Goal: Information Seeking & Learning: Learn about a topic

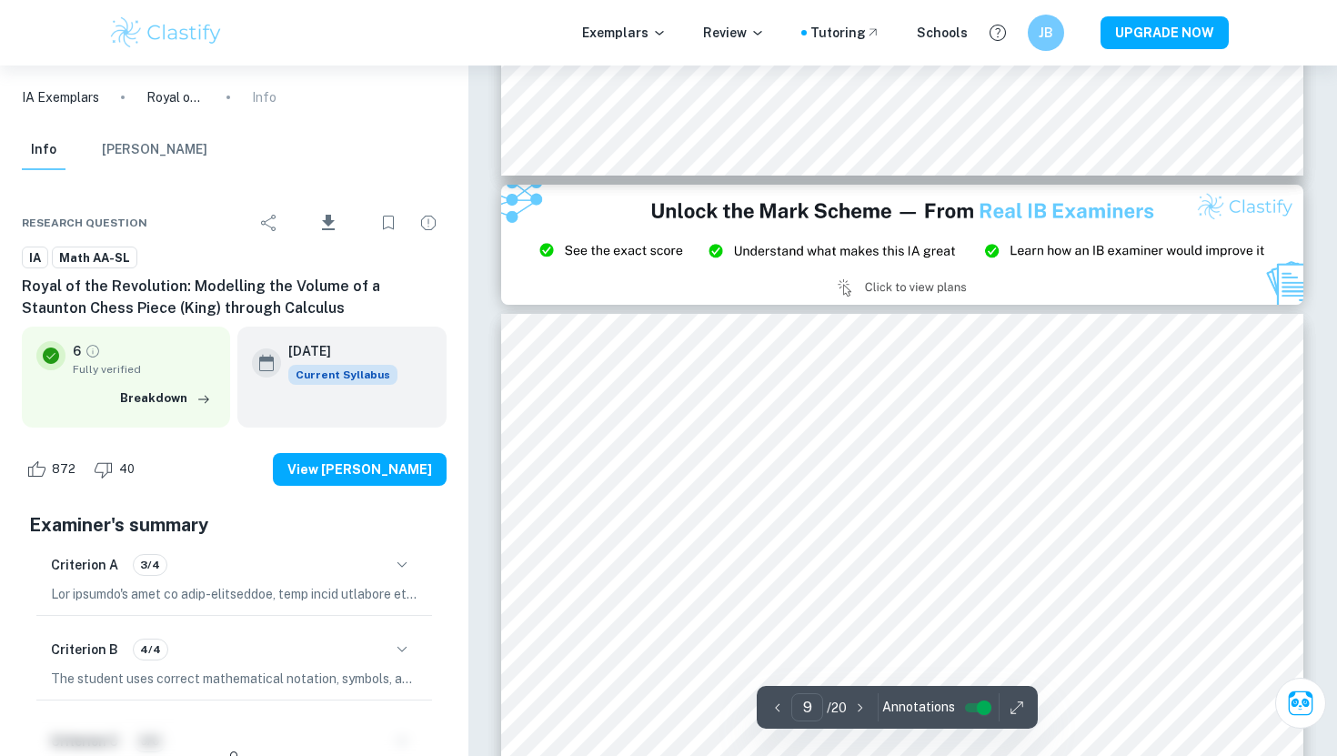
scroll to position [8717, 0]
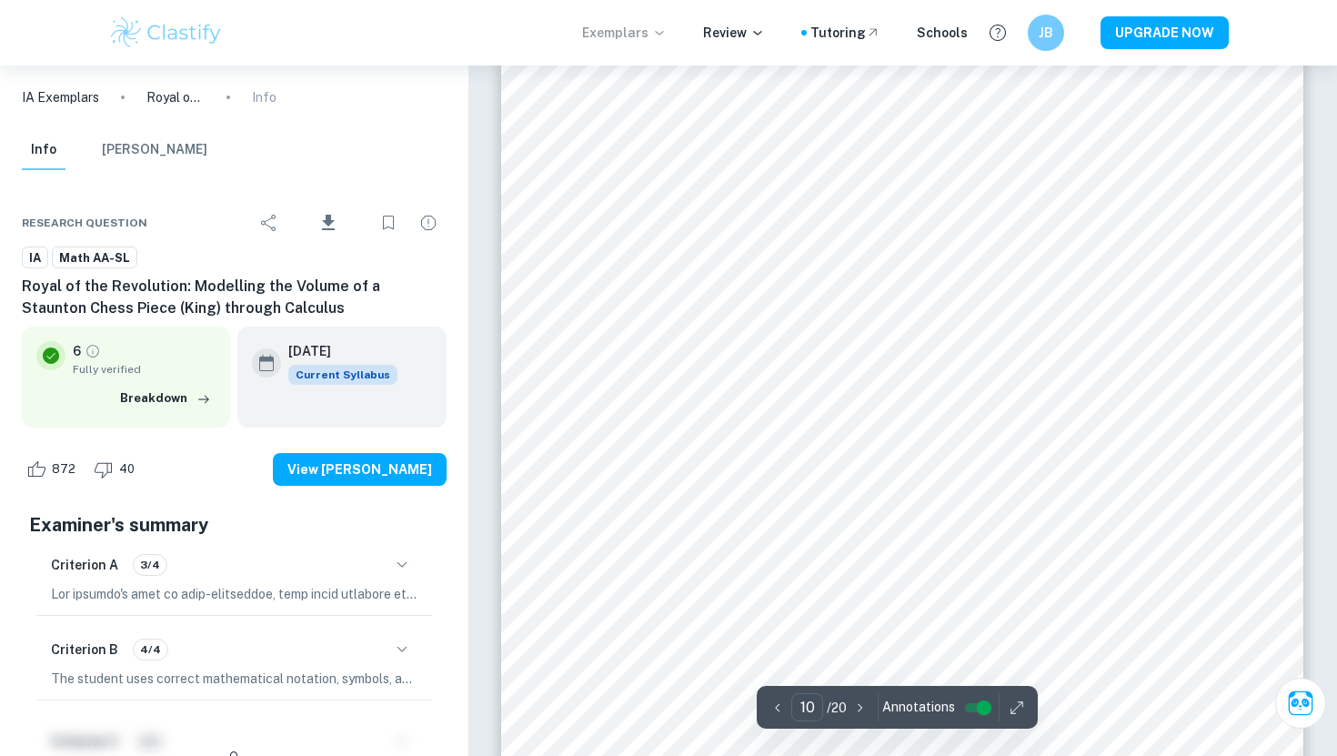
type input "11"
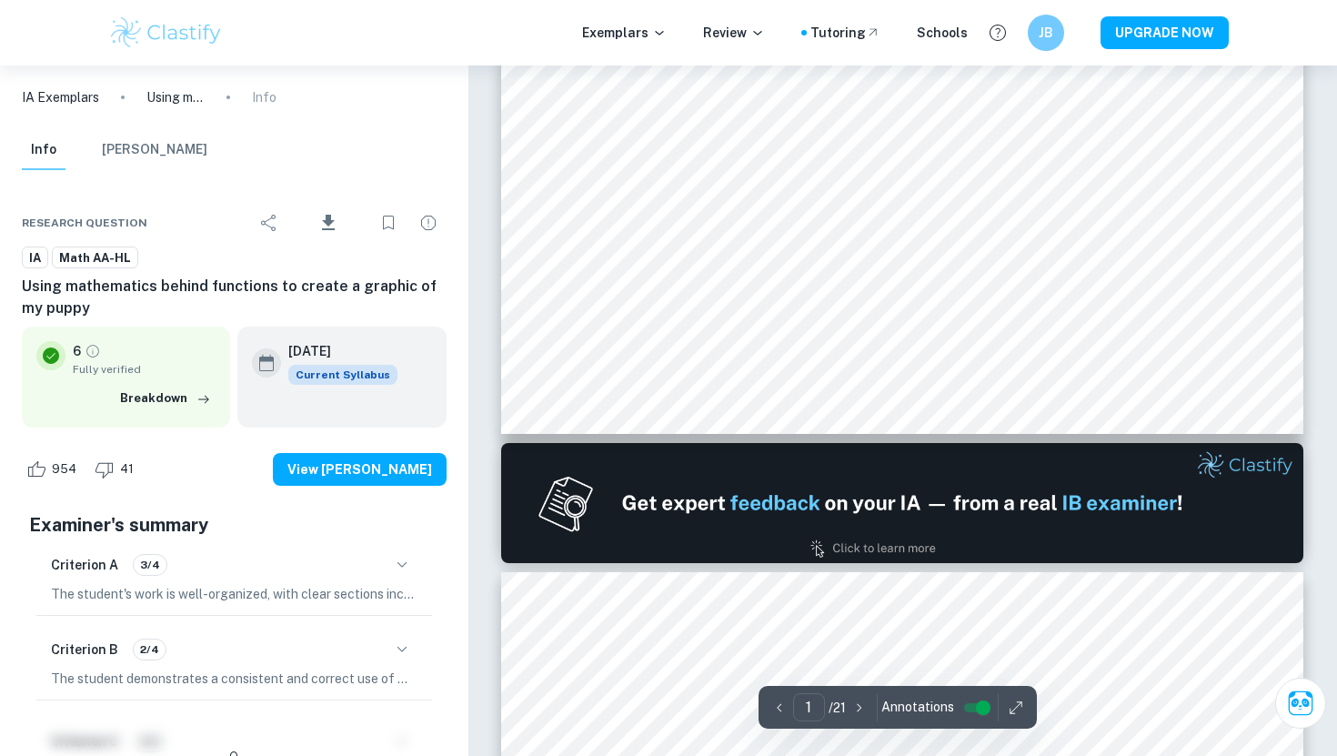
type input "2"
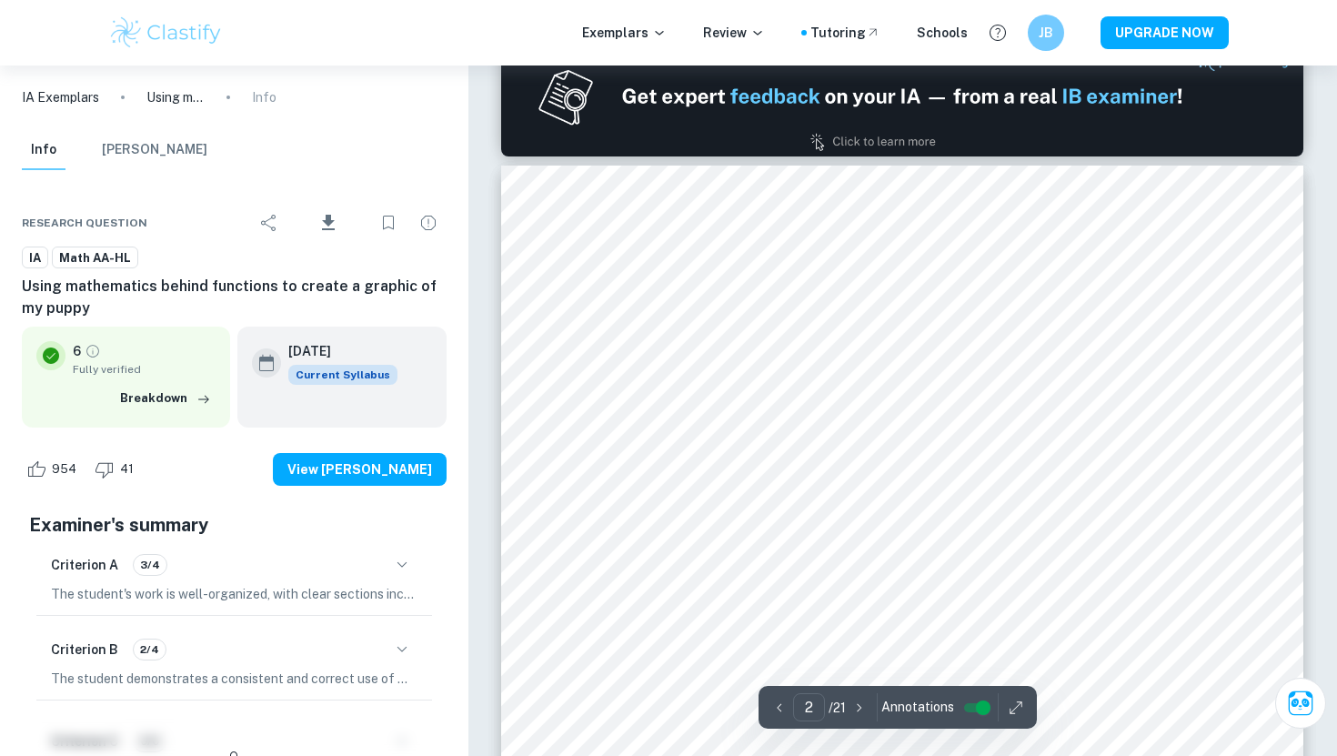
scroll to position [1321, 0]
